Goal: Transaction & Acquisition: Purchase product/service

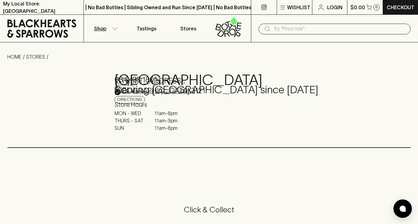
click at [113, 29] on icon "button" at bounding box center [115, 28] width 6 height 3
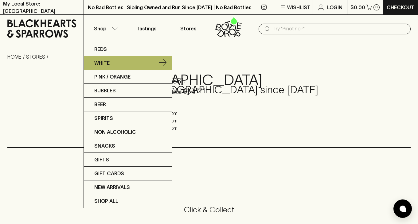
click at [107, 63] on p "White" at bounding box center [101, 62] width 15 height 7
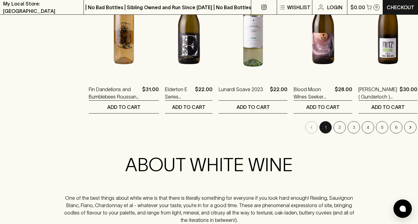
scroll to position [643, 0]
click at [333, 126] on button "2" at bounding box center [339, 128] width 12 height 12
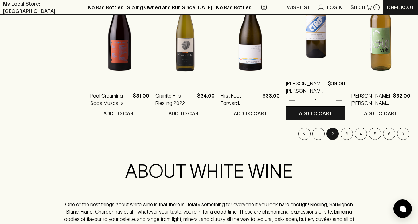
scroll to position [638, 0]
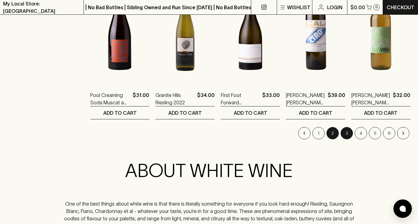
click at [346, 133] on button "3" at bounding box center [346, 133] width 12 height 12
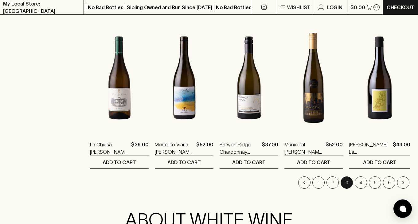
scroll to position [589, 0]
click at [360, 182] on button "4" at bounding box center [360, 182] width 12 height 12
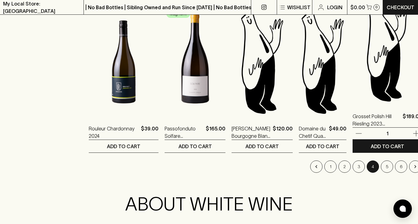
scroll to position [605, 0]
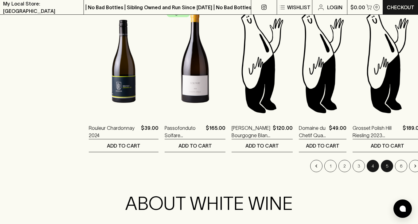
click at [381, 167] on button "5" at bounding box center [387, 166] width 12 height 12
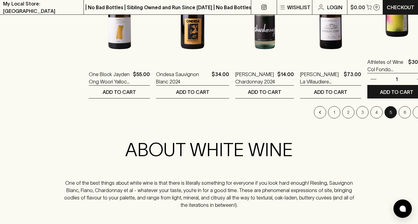
scroll to position [663, 0]
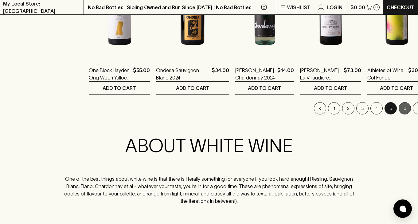
click at [398, 110] on button "6" at bounding box center [404, 108] width 12 height 12
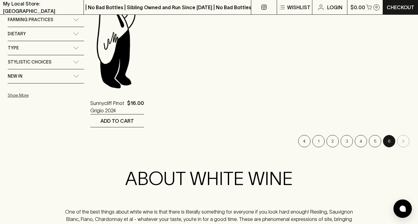
scroll to position [466, 0]
